Goal: Navigation & Orientation: Go to known website

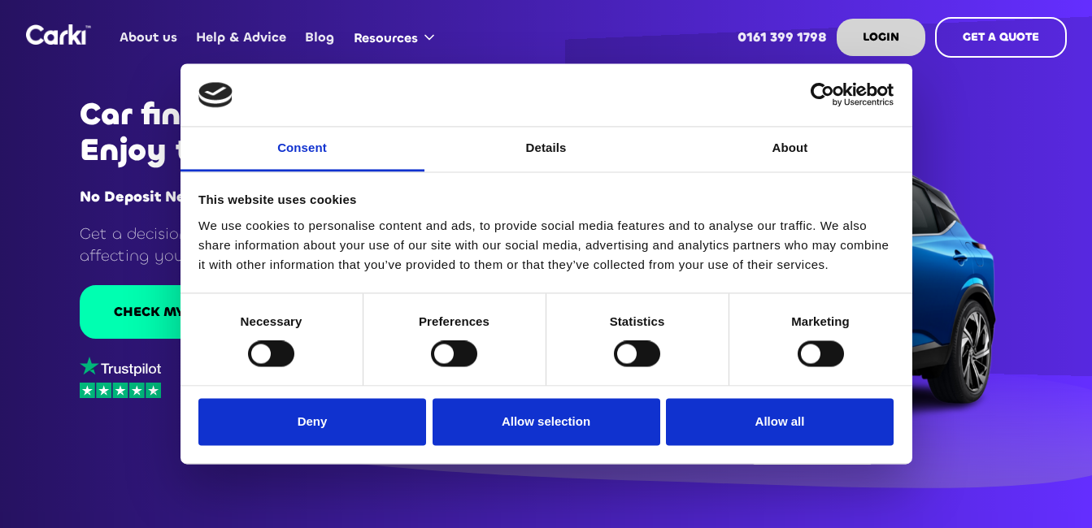
scroll to position [20, 0]
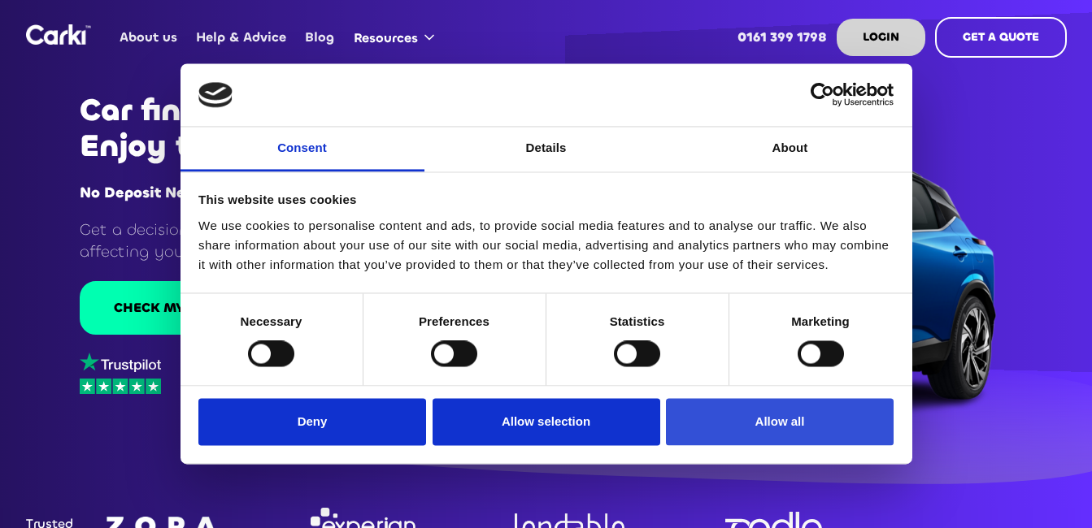
click at [767, 418] on button "Allow all" at bounding box center [780, 421] width 228 height 47
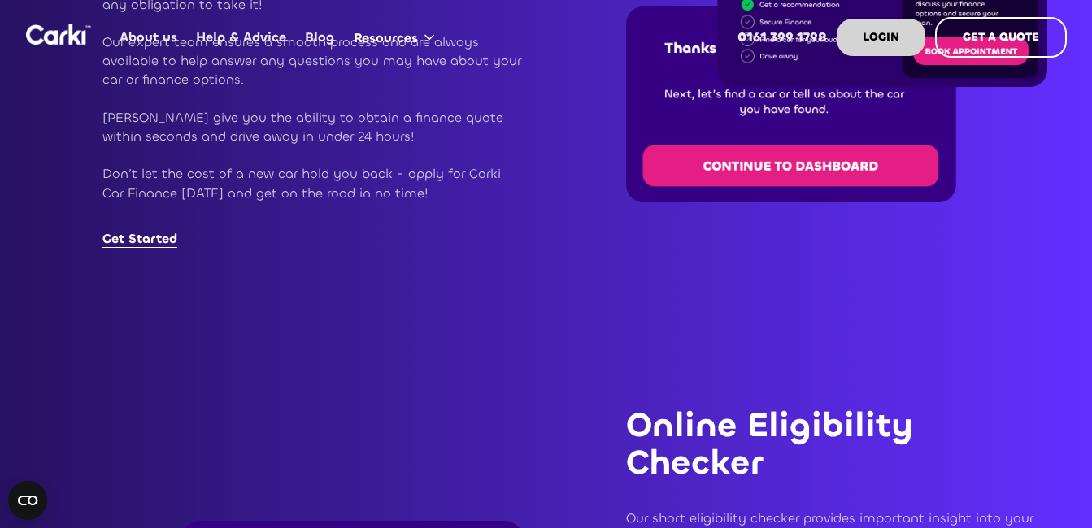
scroll to position [1489, 0]
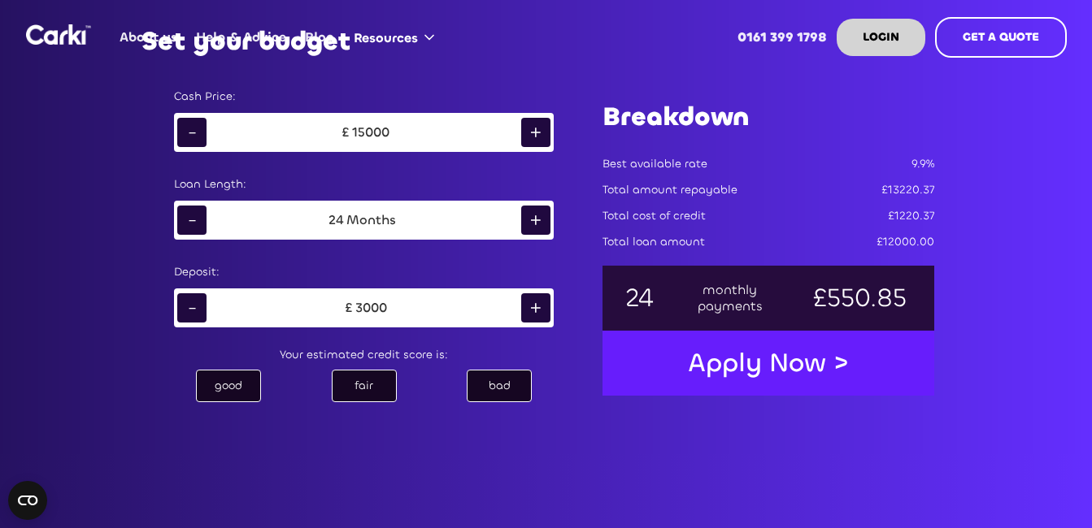
scroll to position [849, 0]
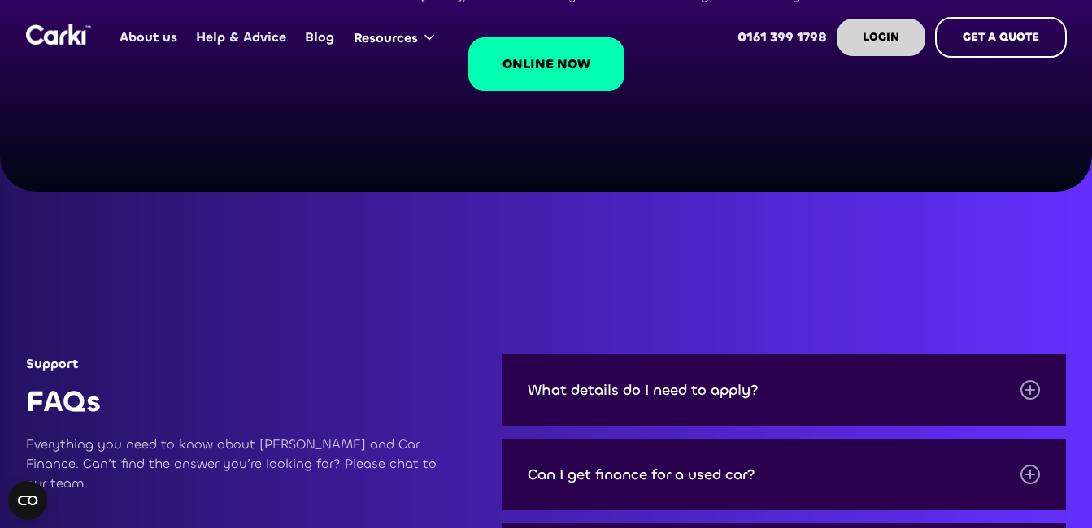
scroll to position [4745, 0]
